Goal: Task Accomplishment & Management: Manage account settings

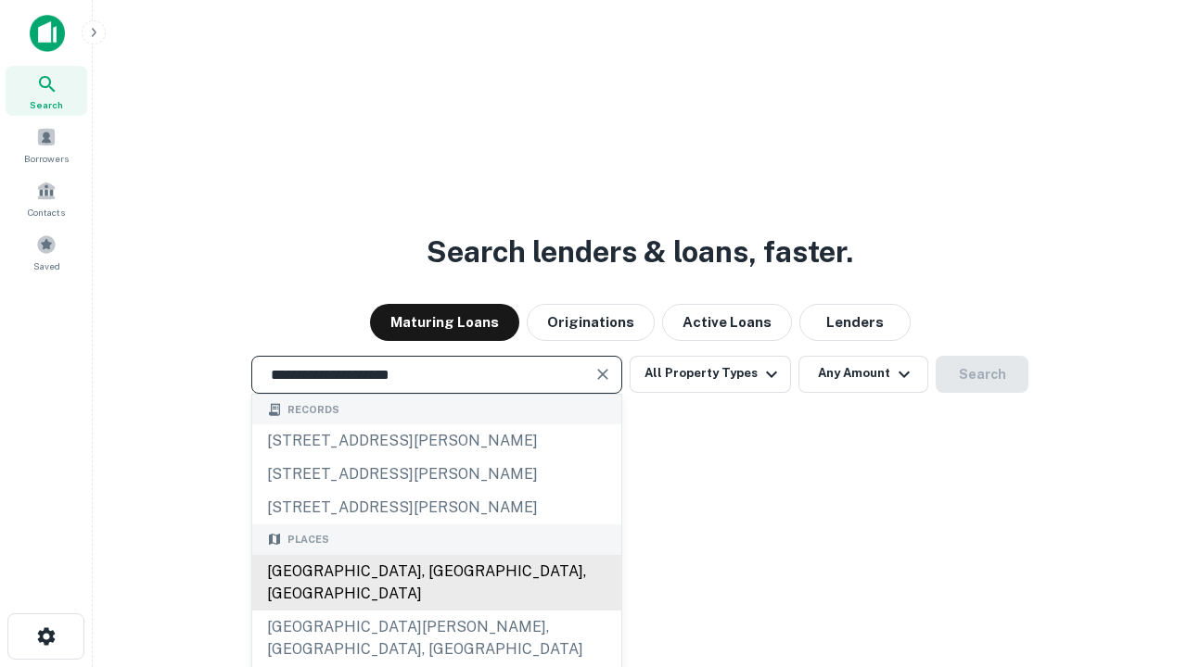
click at [436, 611] on div "[GEOGRAPHIC_DATA], [GEOGRAPHIC_DATA], [GEOGRAPHIC_DATA]" at bounding box center [436, 583] width 369 height 56
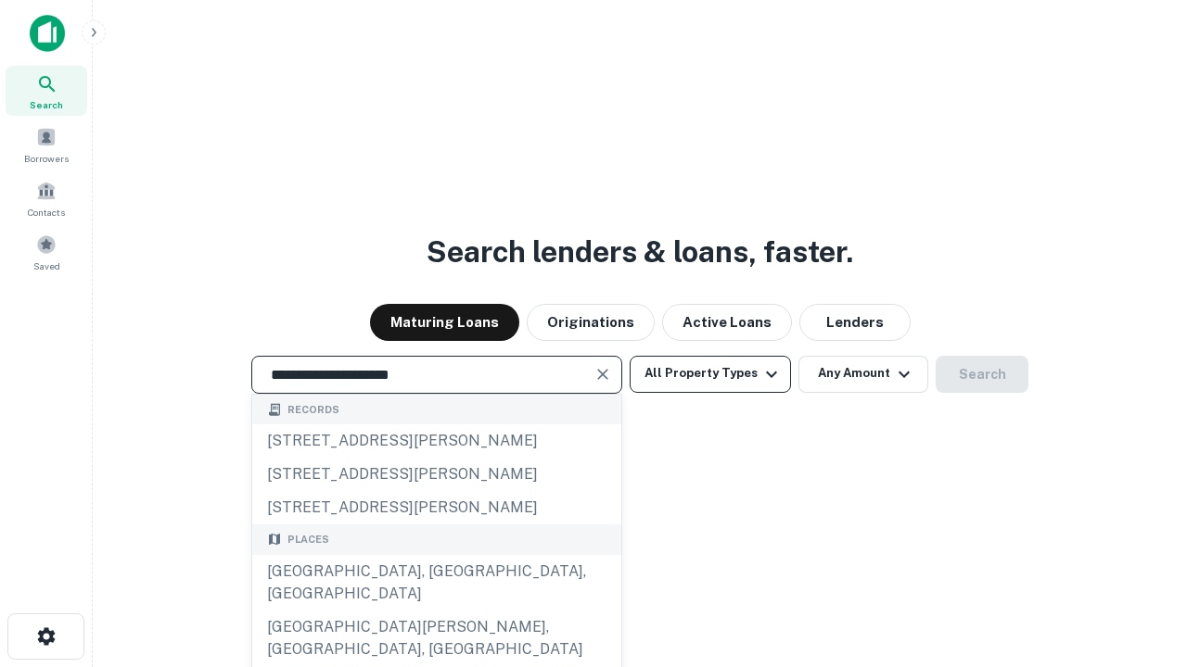
type input "**********"
click at [710, 374] on button "All Property Types" at bounding box center [709, 374] width 161 height 37
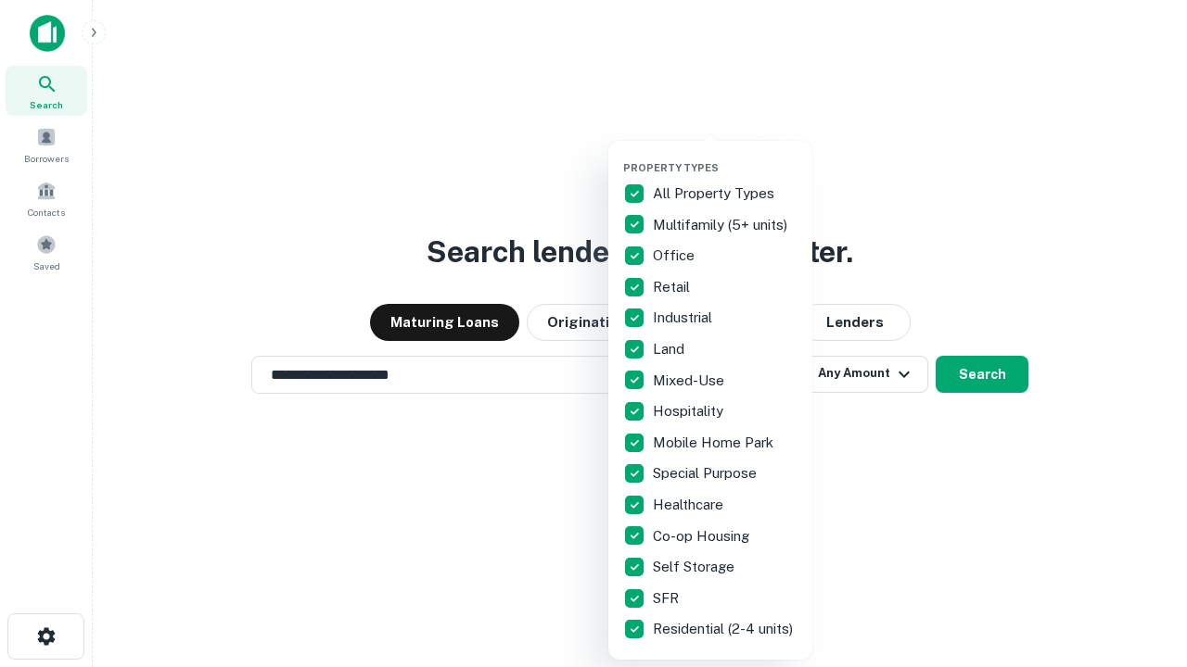
click at [725, 156] on button "button" at bounding box center [725, 156] width 204 height 1
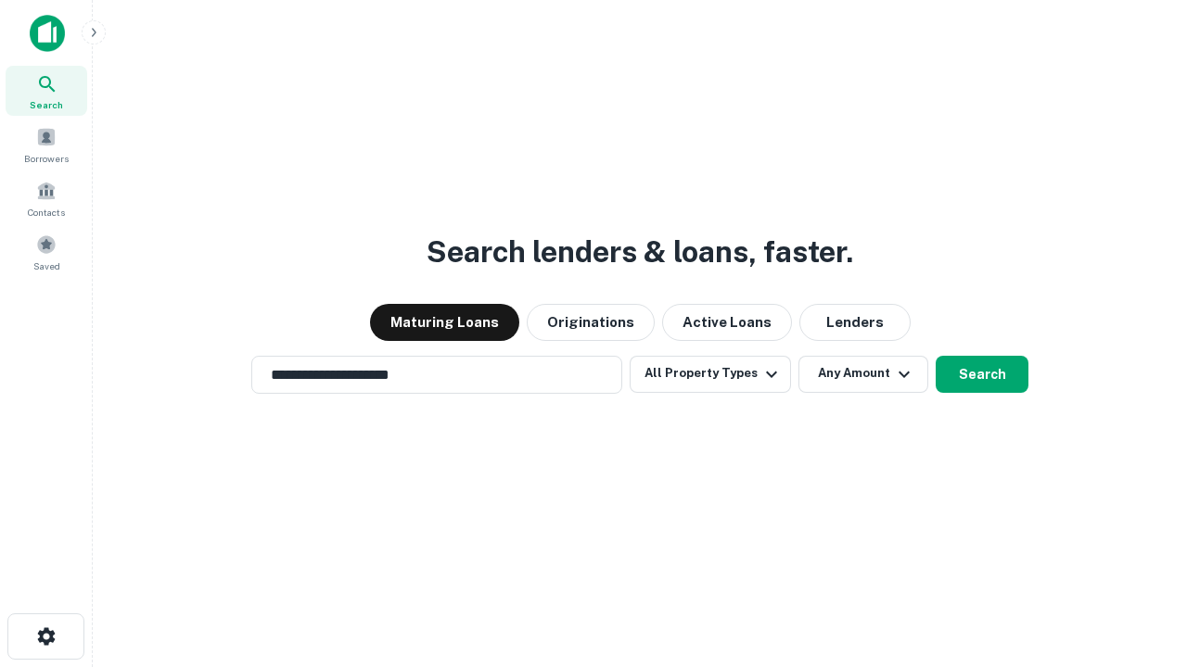
scroll to position [11, 223]
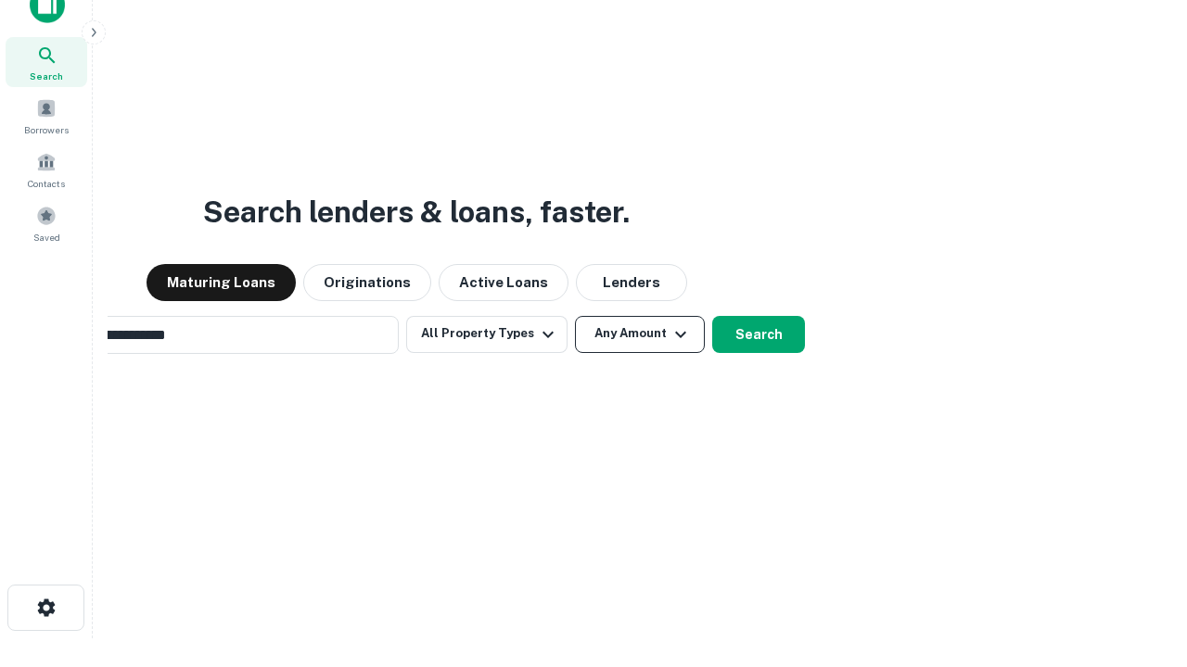
click at [575, 316] on button "Any Amount" at bounding box center [640, 334] width 130 height 37
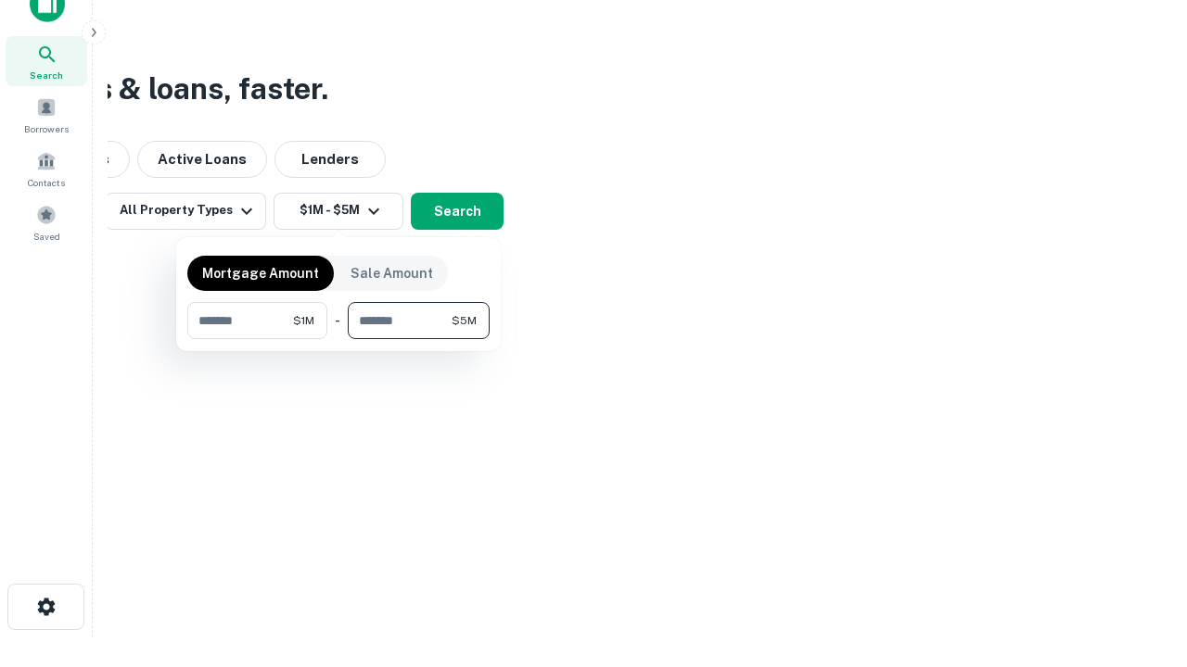
type input "*******"
click at [338, 339] on button "button" at bounding box center [338, 339] width 302 height 1
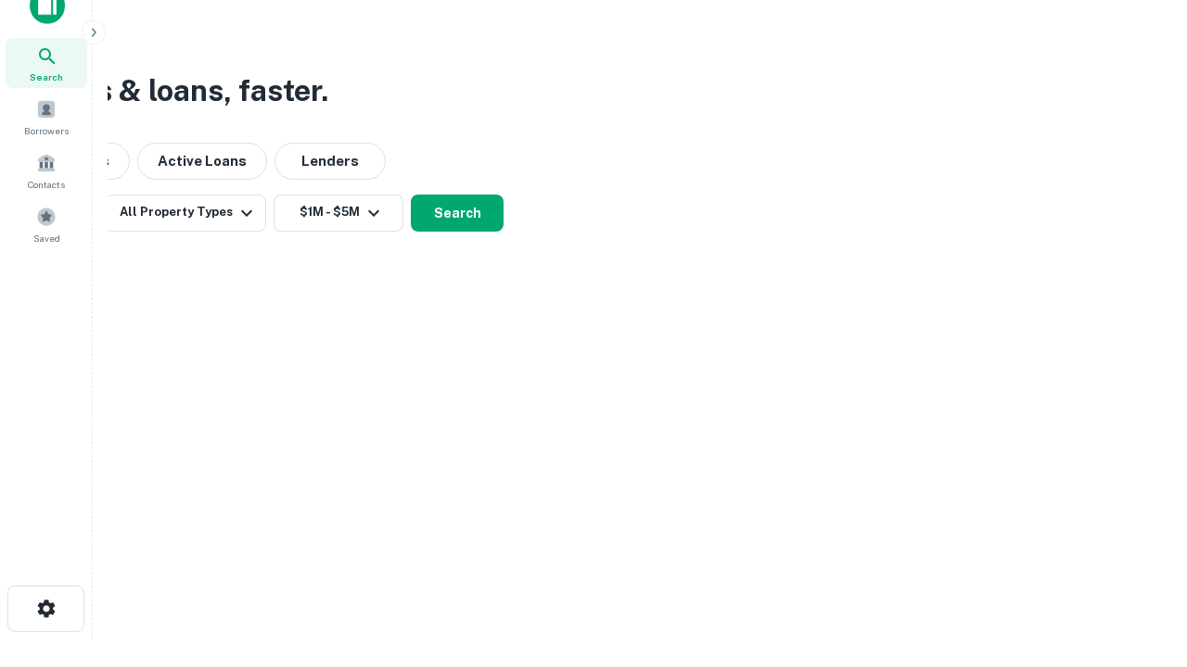
scroll to position [11, 342]
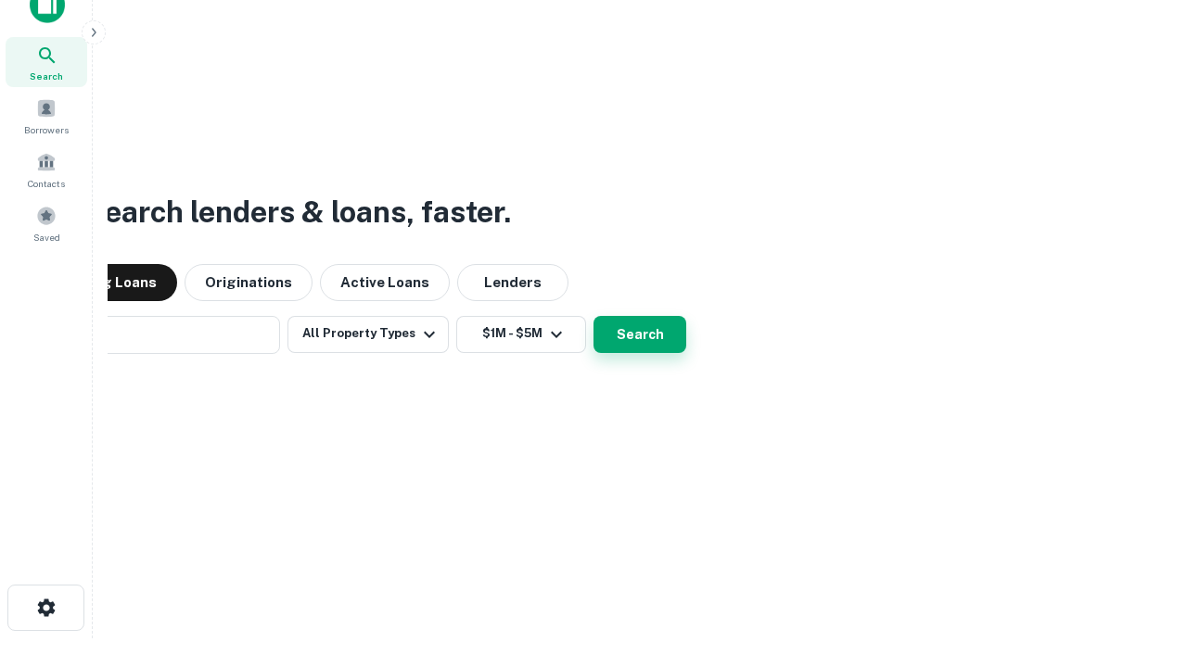
click at [593, 316] on button "Search" at bounding box center [639, 334] width 93 height 37
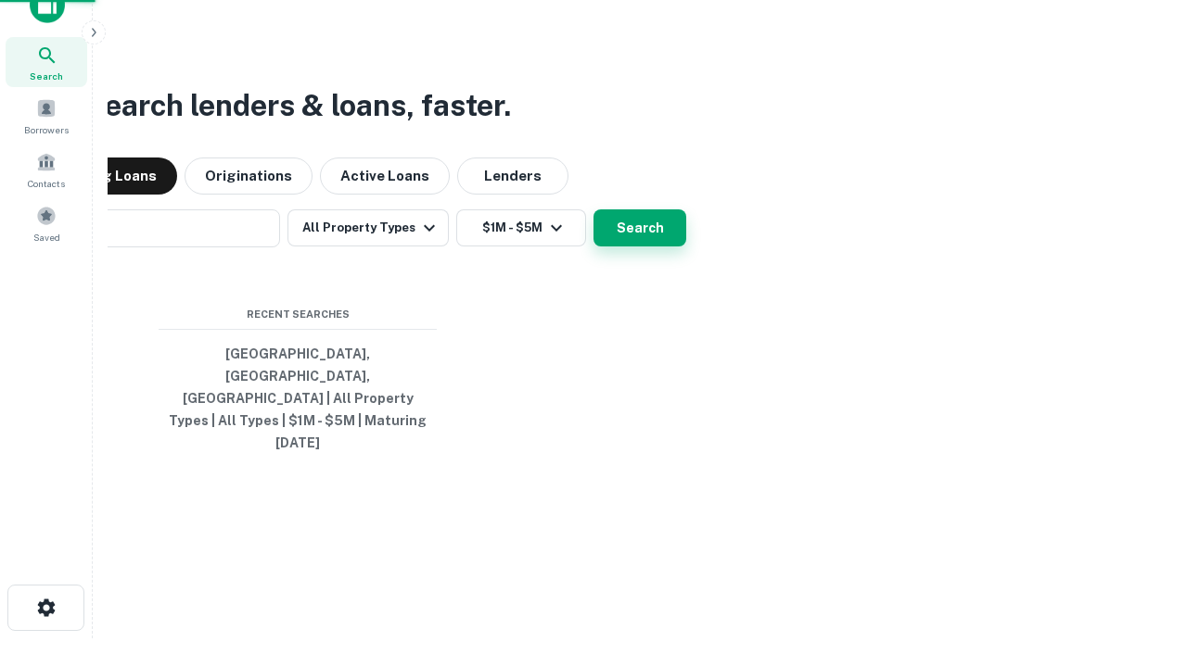
scroll to position [49, 525]
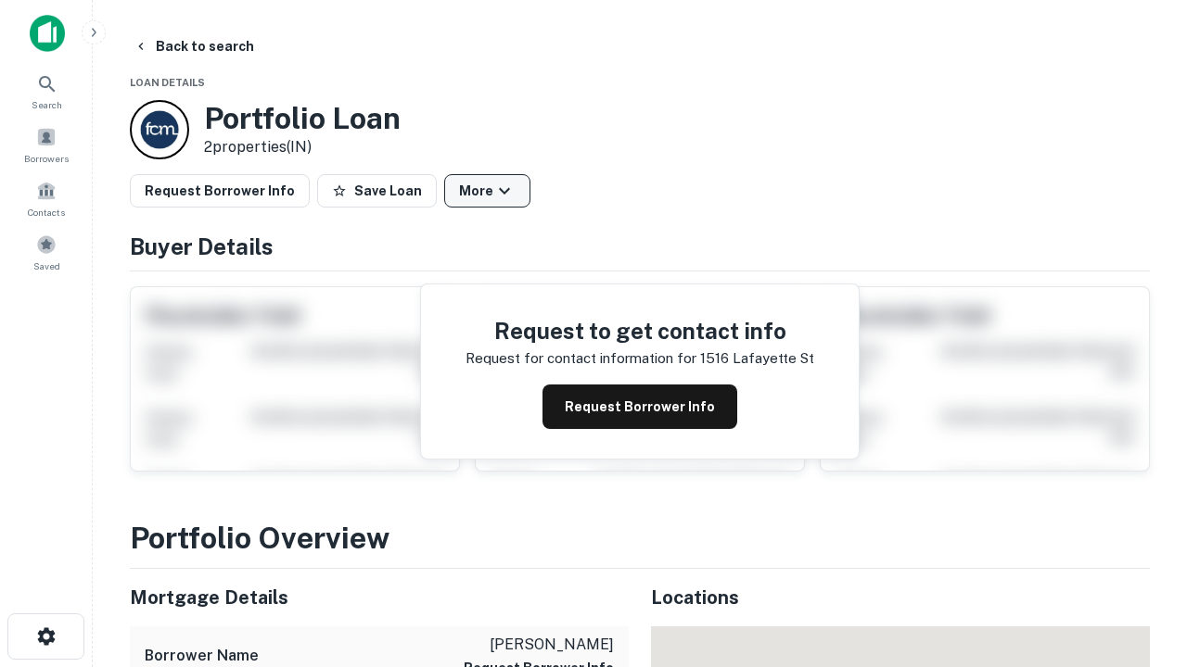
click at [487, 191] on button "More" at bounding box center [487, 190] width 86 height 33
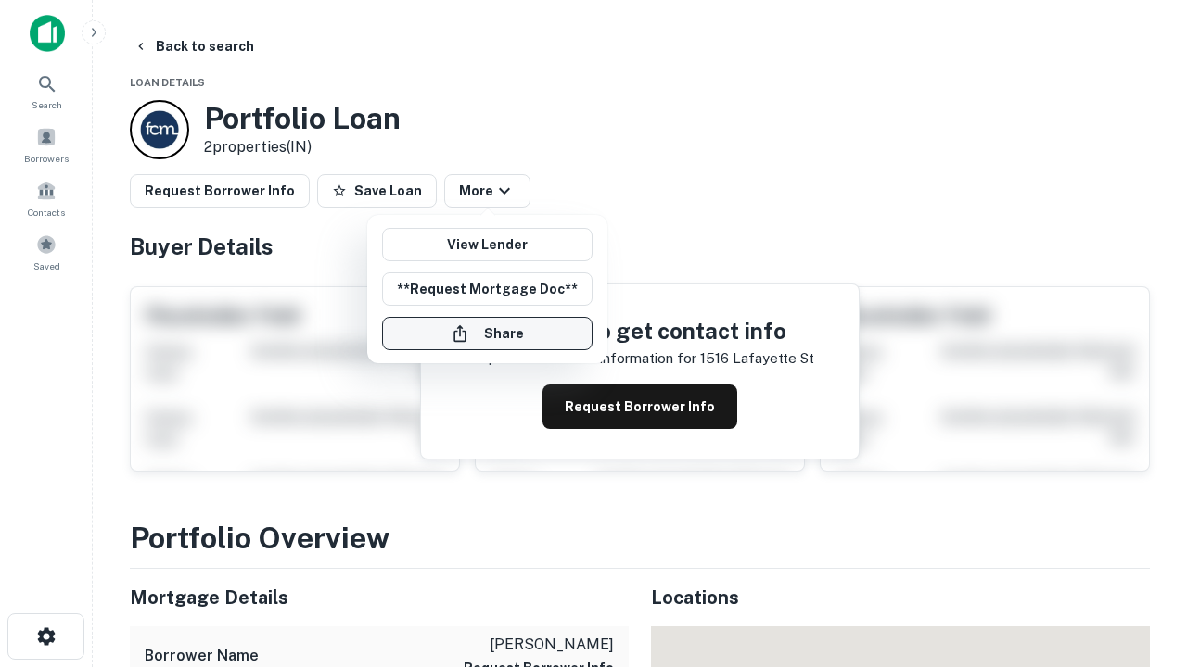
click at [487, 334] on button "Share" at bounding box center [487, 333] width 210 height 33
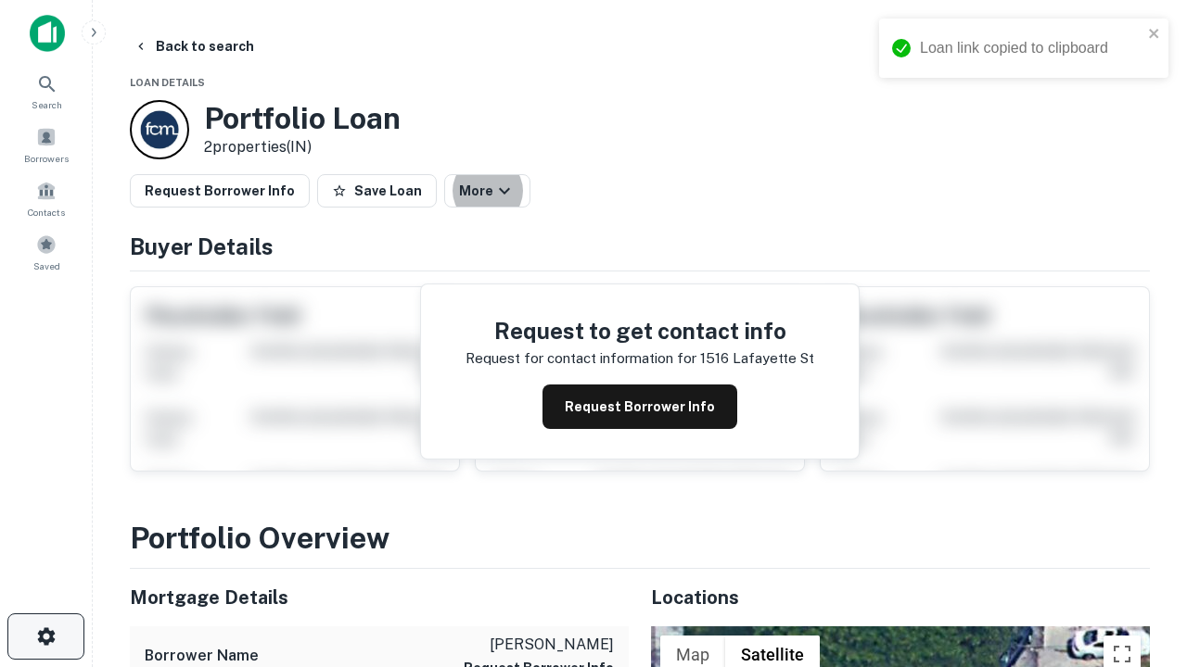
click at [45, 637] on icon "button" at bounding box center [46, 637] width 22 height 22
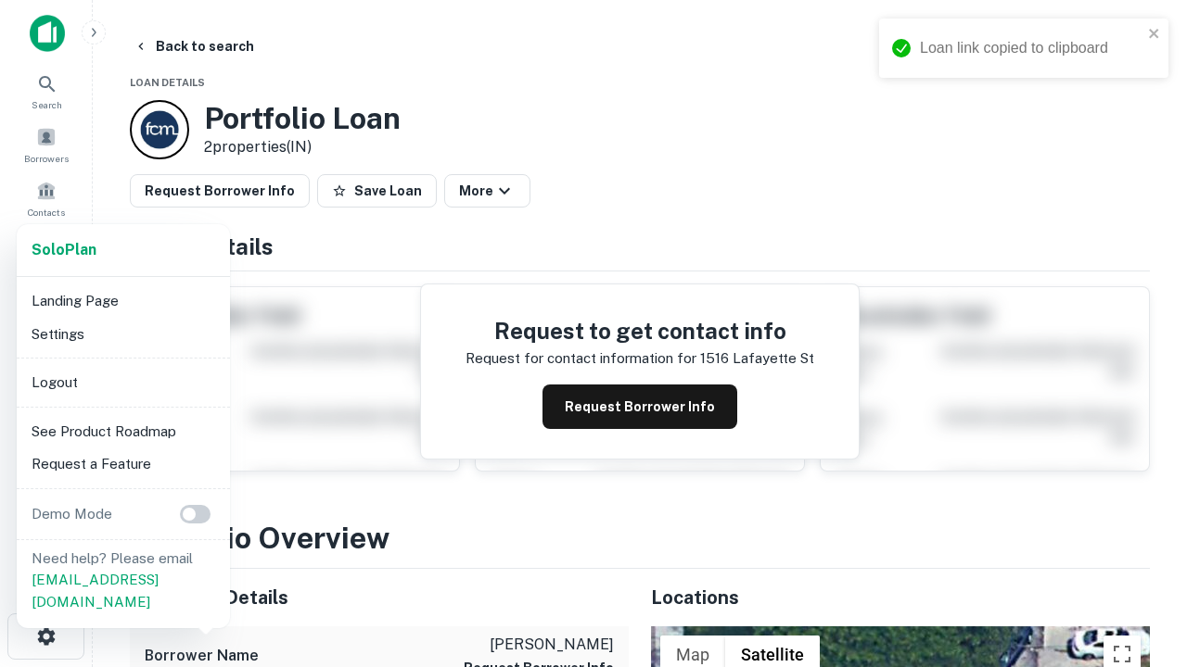
click at [122, 382] on li "Logout" at bounding box center [123, 382] width 198 height 33
